Goal: Task Accomplishment & Management: Use online tool/utility

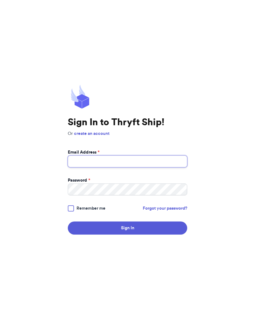
click at [122, 162] on input "Email Address *" at bounding box center [127, 161] width 119 height 12
type input "[EMAIL_ADDRESS][DOMAIN_NAME]"
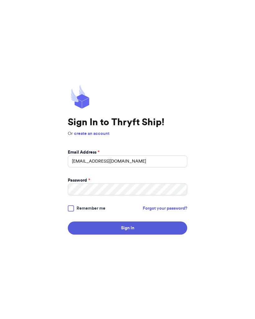
click at [95, 207] on span "Remember me" at bounding box center [91, 208] width 29 height 6
click at [0, 0] on input "Remember me" at bounding box center [0, 0] width 0 height 0
click at [149, 231] on button "Sign In" at bounding box center [127, 227] width 119 height 13
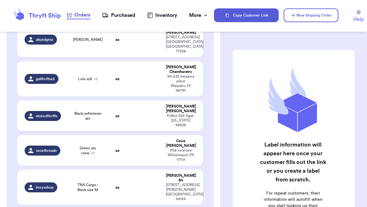
scroll to position [160, 0]
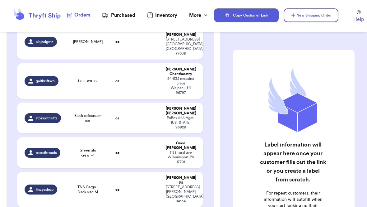
click at [151, 102] on td at bounding box center [146, 117] width 34 height 31
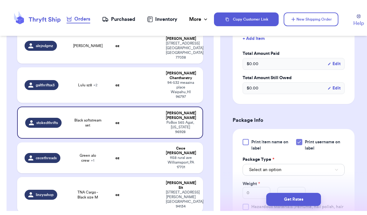
scroll to position [242, 0]
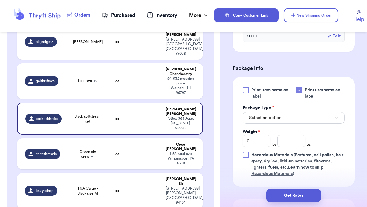
click at [255, 112] on button "Select an option" at bounding box center [294, 118] width 102 height 12
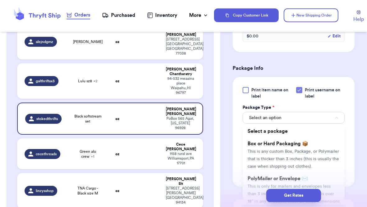
click at [255, 184] on span "This is only for mailers and envelopes less than 3 inches thick. If your envelo…" at bounding box center [294, 197] width 92 height 27
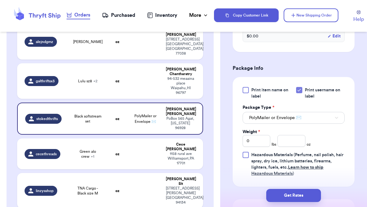
click at [255, 138] on input "0" at bounding box center [257, 141] width 28 height 12
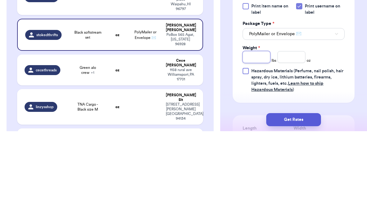
type input "1"
click at [255, 135] on input "number" at bounding box center [292, 141] width 28 height 12
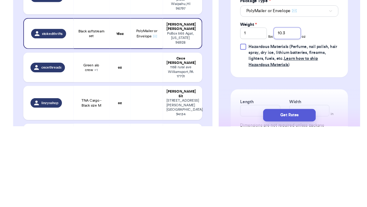
scroll to position [270, 0]
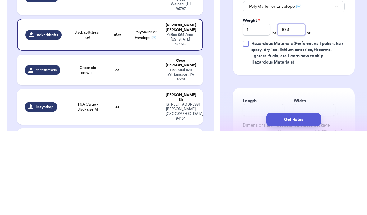
type input "10.3"
click at [244, 124] on div at bounding box center [246, 127] width 6 height 6
click at [0, 0] on input "Hazardous Materials (Perfume, nail polish, hair spray, dry ice, lithium batteri…" at bounding box center [0, 0] width 0 height 0
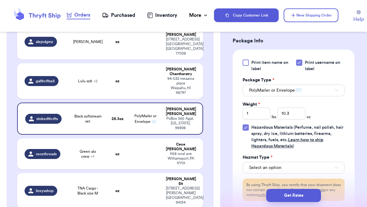
click at [250, 124] on label "Hazardous Materials (Perfume, nail polish, hair spray, dry ice, lithium batteri…" at bounding box center [294, 136] width 102 height 25
click at [0, 0] on input "Hazardous Materials (Perfume, nail polish, hair spray, dry ice, lithium batteri…" at bounding box center [0, 0] width 0 height 0
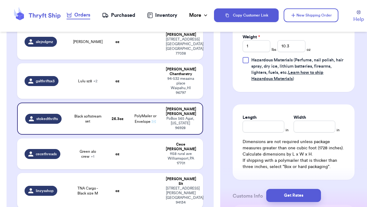
scroll to position [338, 0]
click at [255, 123] on input "Length" at bounding box center [264, 126] width 42 height 12
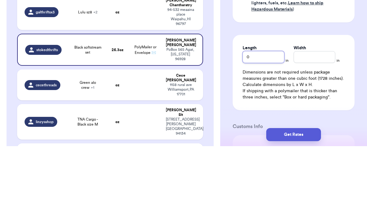
type input "0"
click at [255, 120] on input "Width" at bounding box center [315, 126] width 42 height 12
click at [255, 120] on input "0" at bounding box center [264, 126] width 42 height 12
type input "10"
click at [255, 120] on input "Width *" at bounding box center [315, 126] width 42 height 12
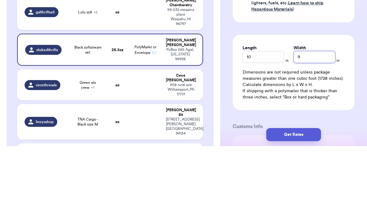
type input "9"
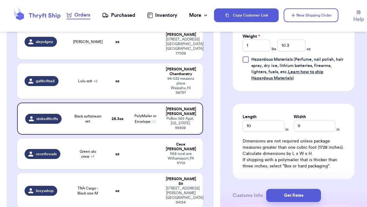
click at [255, 195] on button "Get Rates" at bounding box center [293, 195] width 55 height 13
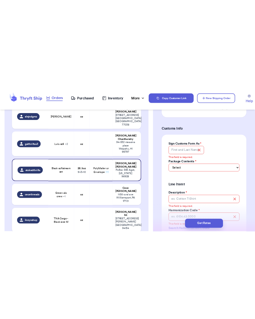
scroll to position [474, 0]
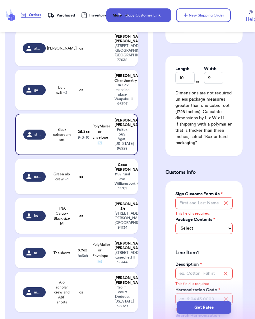
click at [221, 222] on select "Select Merchandise Gift Documents" at bounding box center [203, 227] width 57 height 11
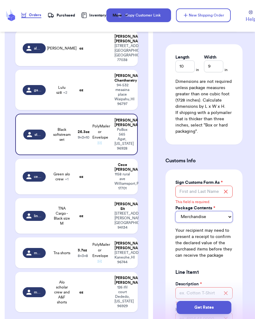
scroll to position [488, 0]
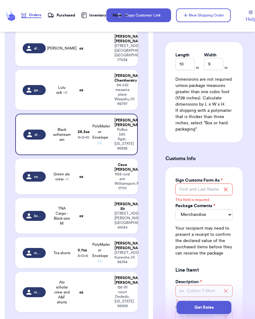
click at [227, 203] on div "Package Contents *" at bounding box center [203, 206] width 57 height 6
click at [223, 209] on select "Merchandise Gift Documents" at bounding box center [203, 214] width 57 height 11
select select "GIFT"
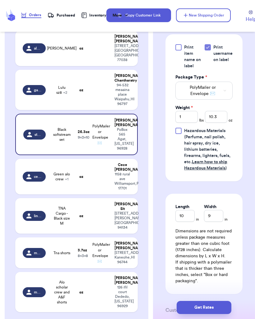
scroll to position [335, 0]
